Goal: Information Seeking & Learning: Find specific fact

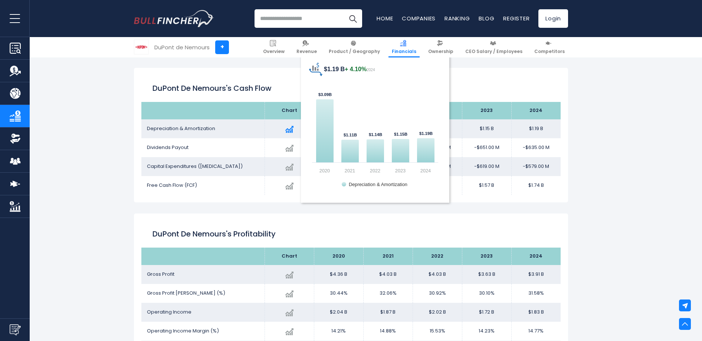
scroll to position [847, 0]
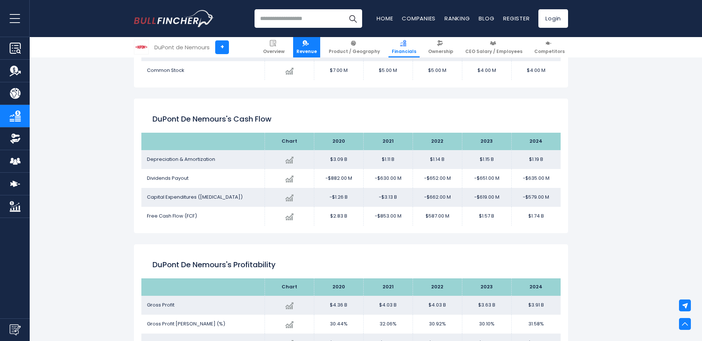
click at [317, 52] on span "Revenue" at bounding box center [307, 52] width 20 height 6
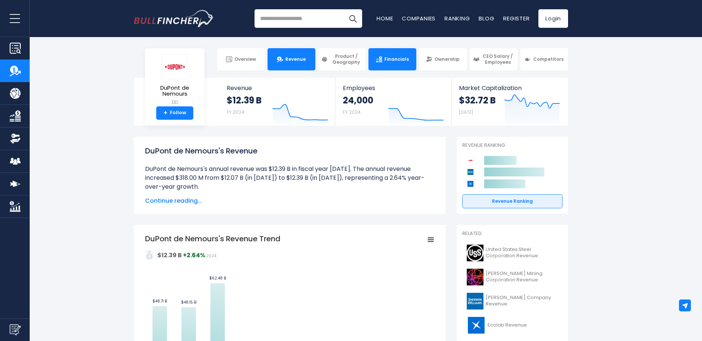
click at [384, 66] on link "Financials" at bounding box center [393, 59] width 48 height 22
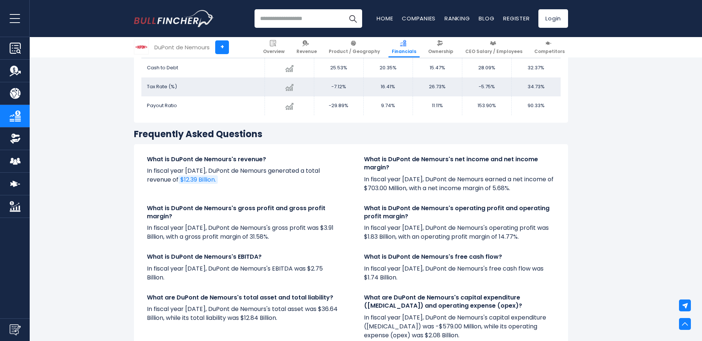
scroll to position [1441, 0]
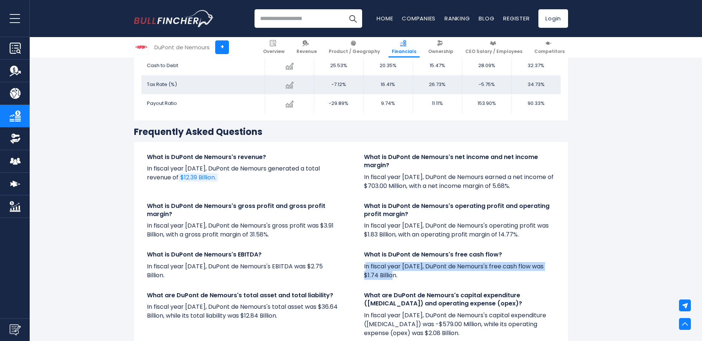
drag, startPoint x: 365, startPoint y: 264, endPoint x: 398, endPoint y: 275, distance: 34.3
click at [398, 275] on p "In fiscal year 2024, DuPont de Nemours's free cash flow was $1.74 Billion." at bounding box center [459, 271] width 191 height 18
click at [395, 271] on p "In fiscal year 2024, DuPont de Nemours's free cash flow was $1.74 Billion." at bounding box center [459, 271] width 191 height 18
drag, startPoint x: 366, startPoint y: 268, endPoint x: 394, endPoint y: 282, distance: 31.2
click at [394, 282] on div "What is DuPont de Nemours's free cash flow? In fiscal year 2024, DuPont de Nemo…" at bounding box center [459, 268] width 217 height 35
